Goal: Find specific page/section: Find specific page/section

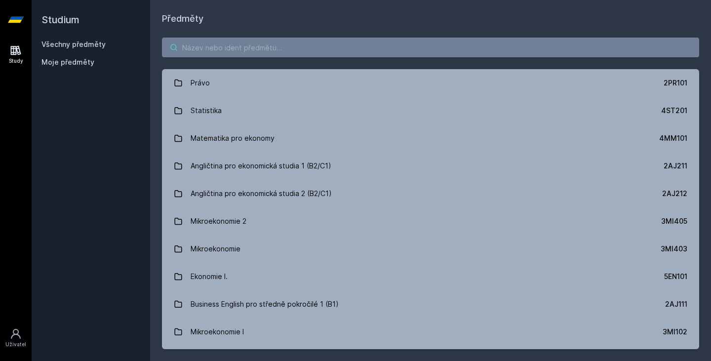
click at [225, 46] on input "search" at bounding box center [430, 48] width 537 height 20
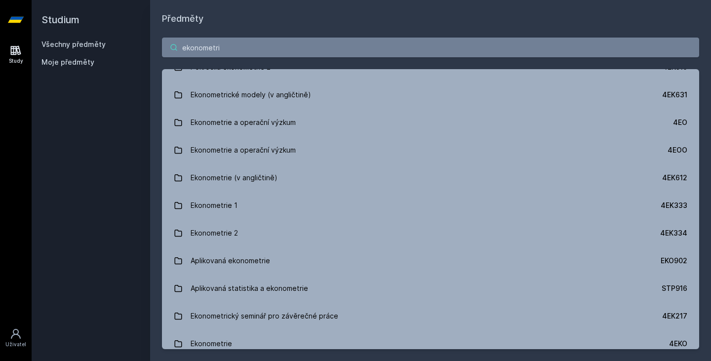
scroll to position [459, 0]
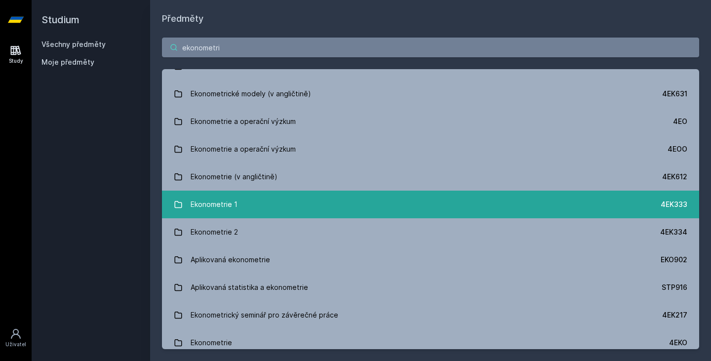
type input "ekonometri"
click at [242, 200] on link "Ekonometrie 1 4EK333" at bounding box center [430, 205] width 537 height 28
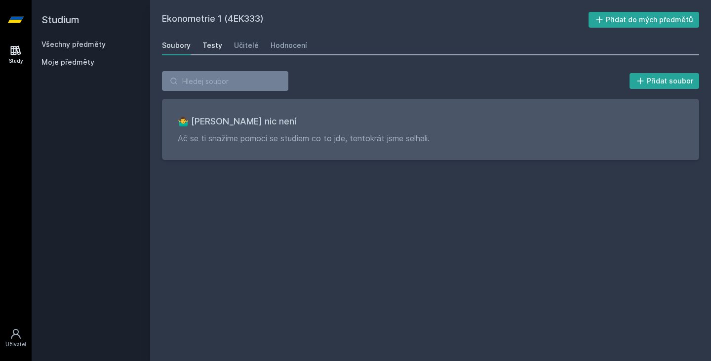
click at [205, 44] on div "Testy" at bounding box center [212, 45] width 20 height 10
click at [273, 47] on div "Hodnocení" at bounding box center [288, 45] width 37 height 10
